Goal: Task Accomplishment & Management: Use online tool/utility

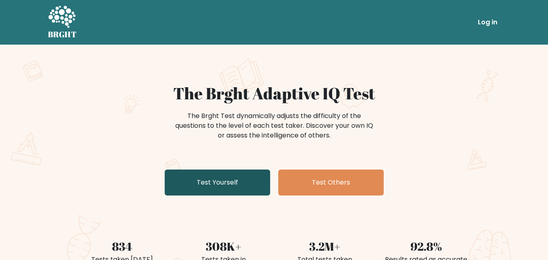
click at [234, 179] on link "Test Yourself" at bounding box center [217, 183] width 105 height 26
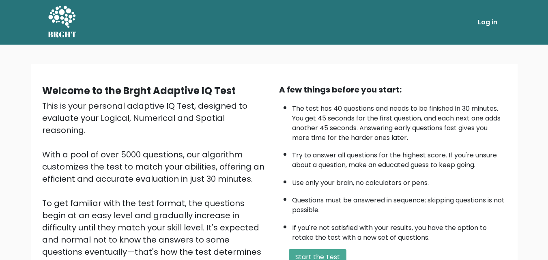
scroll to position [112, 0]
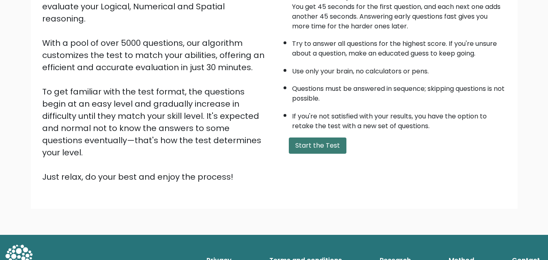
click at [310, 144] on button "Start the Test" at bounding box center [318, 145] width 58 height 16
click at [318, 144] on button "Start the Test" at bounding box center [318, 145] width 58 height 16
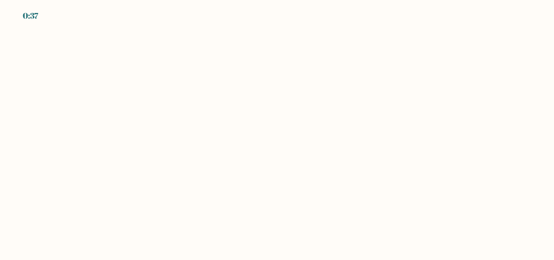
click at [270, 58] on body "0:37" at bounding box center [277, 130] width 554 height 260
click at [31, 9] on div "0:37" at bounding box center [277, 5] width 554 height 10
click at [31, 11] on div "0:36" at bounding box center [31, 16] width 17 height 12
click at [32, 18] on div "0:36" at bounding box center [31, 16] width 17 height 12
drag, startPoint x: 32, startPoint y: 18, endPoint x: 75, endPoint y: 18, distance: 43.0
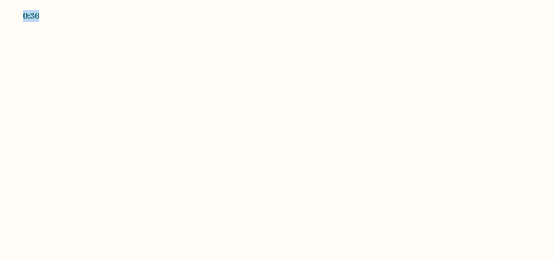
click at [75, 18] on div "0:36" at bounding box center [277, 11] width 554 height 22
